Goal: Task Accomplishment & Management: Use online tool/utility

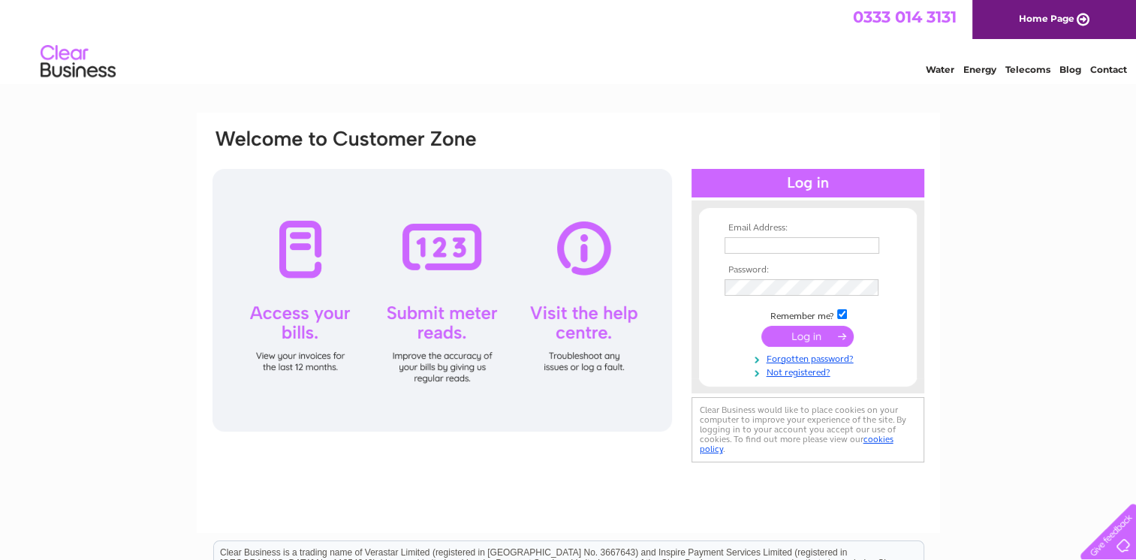
type input "[EMAIL_ADDRESS][DOMAIN_NAME]"
click at [807, 334] on input "submit" at bounding box center [808, 336] width 92 height 21
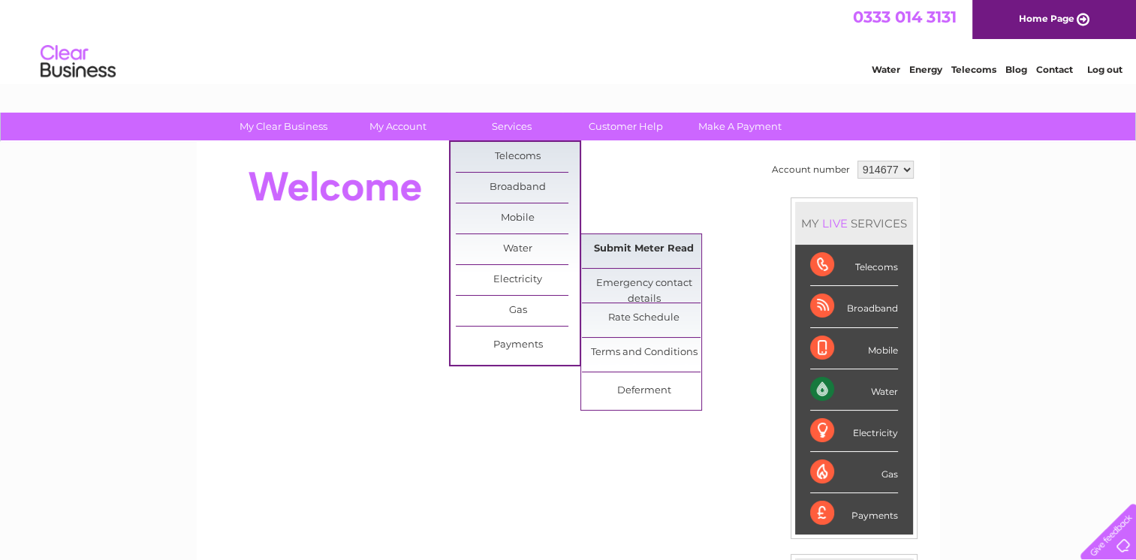
click at [653, 249] on link "Submit Meter Read" at bounding box center [644, 249] width 124 height 30
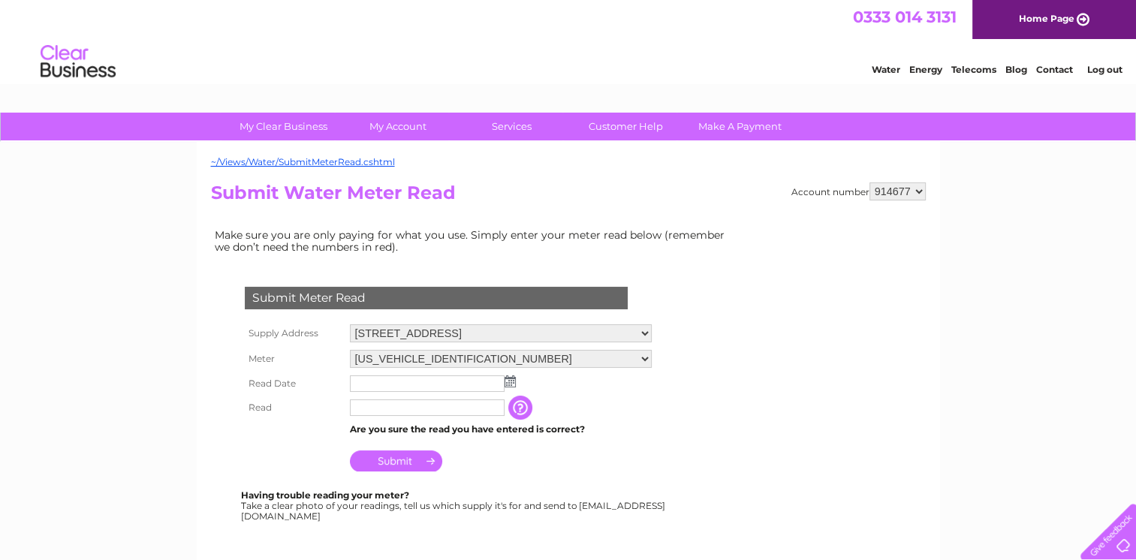
click at [509, 381] on img at bounding box center [510, 382] width 11 height 12
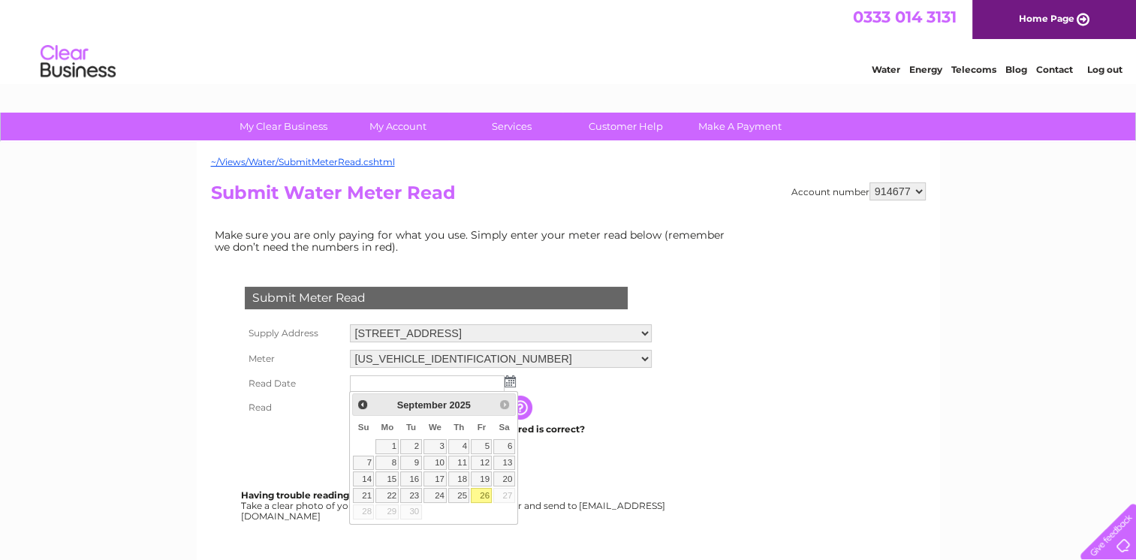
click at [481, 495] on link "26" at bounding box center [481, 495] width 21 height 15
type input "2025/09/26"
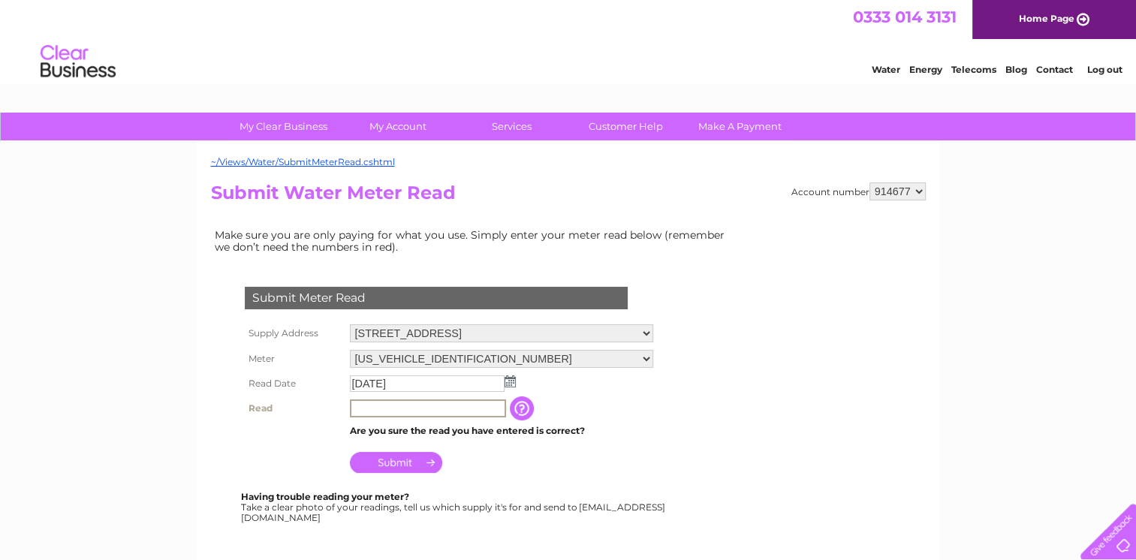
click at [481, 406] on input "text" at bounding box center [428, 409] width 156 height 18
type input "11"
click at [406, 464] on input "Submit" at bounding box center [396, 462] width 92 height 21
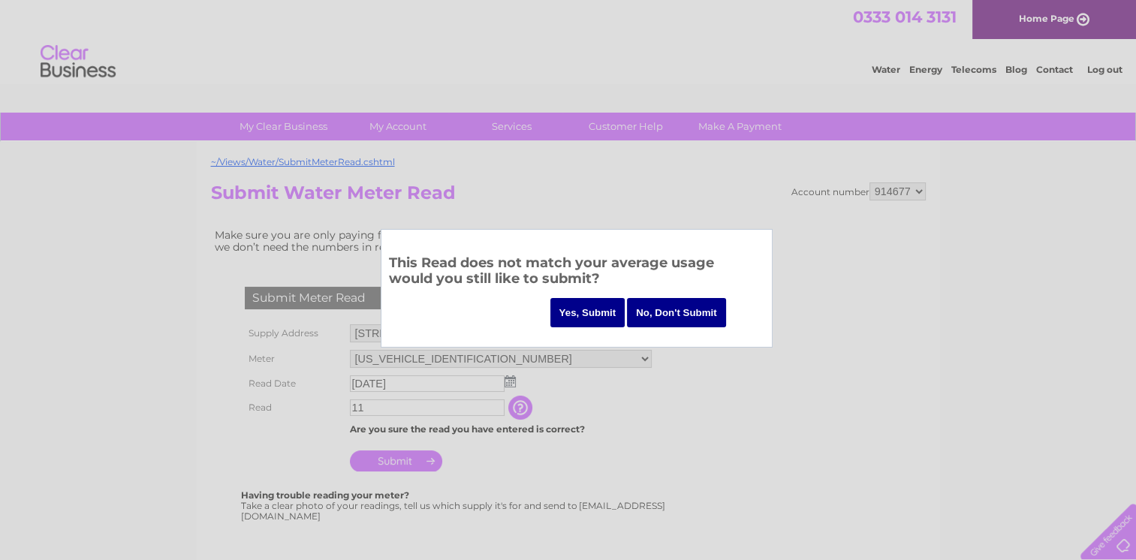
click at [594, 311] on input "Yes, Submit" at bounding box center [588, 312] width 75 height 29
